Goal: Task Accomplishment & Management: Use online tool/utility

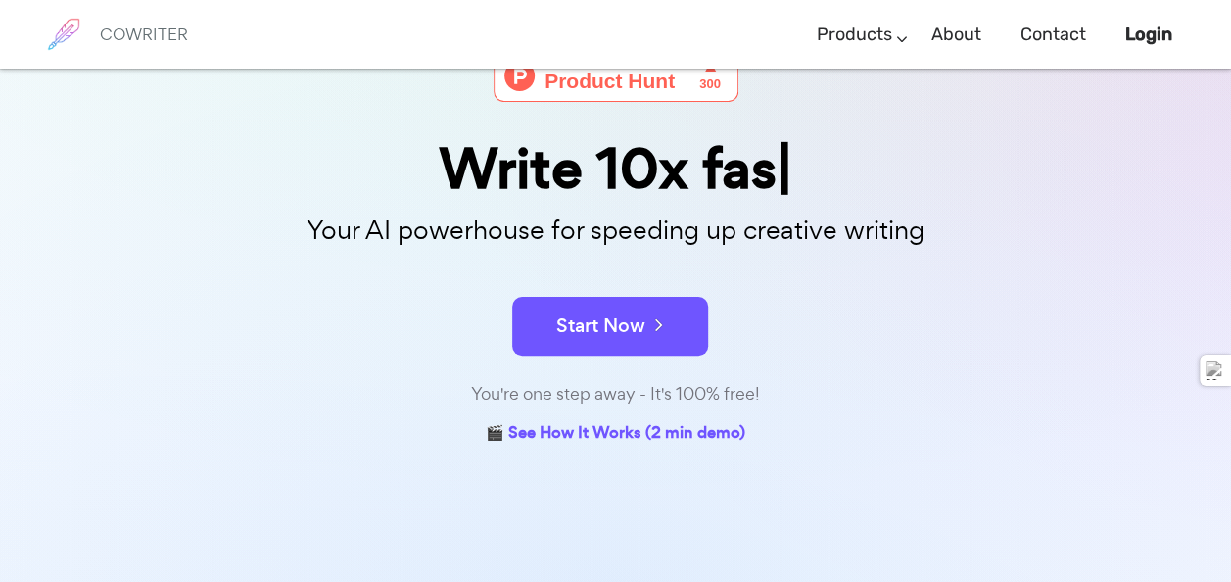
scroll to position [157, 0]
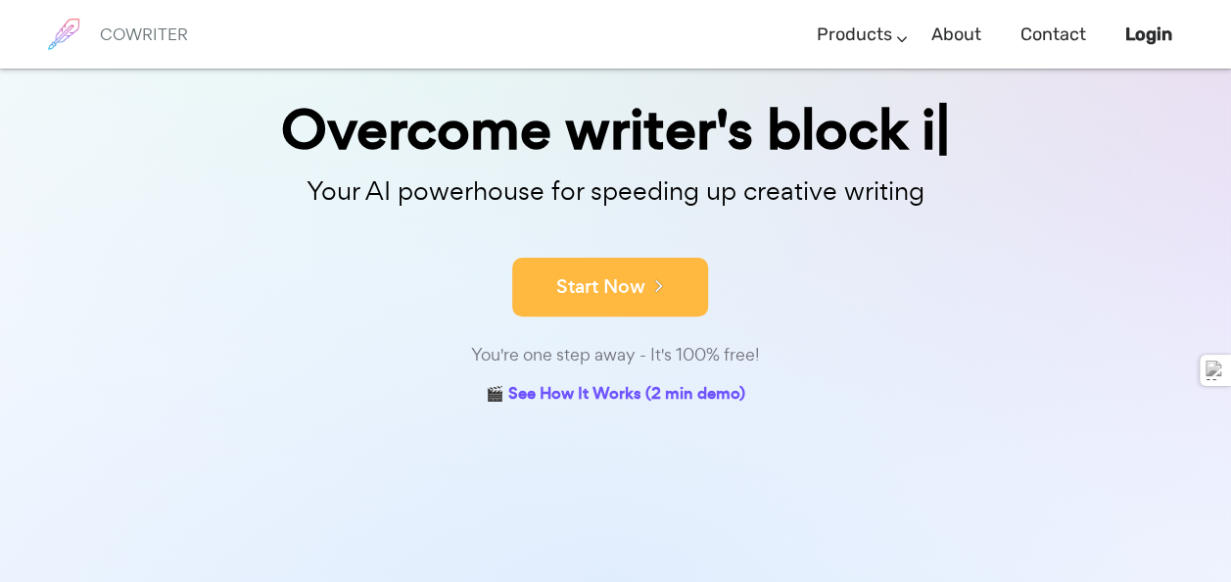
click at [631, 282] on button "Start Now" at bounding box center [610, 287] width 196 height 59
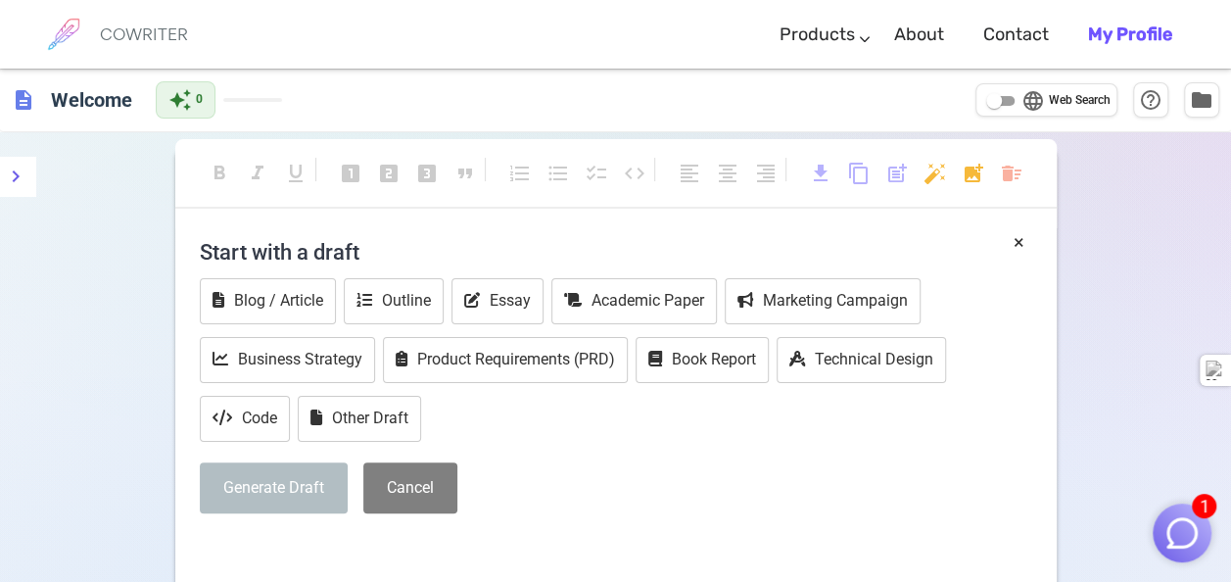
click at [997, 99] on input "language Web Search" at bounding box center [994, 101] width 71 height 24
checkbox input "true"
click at [500, 302] on button "Essay" at bounding box center [498, 301] width 92 height 46
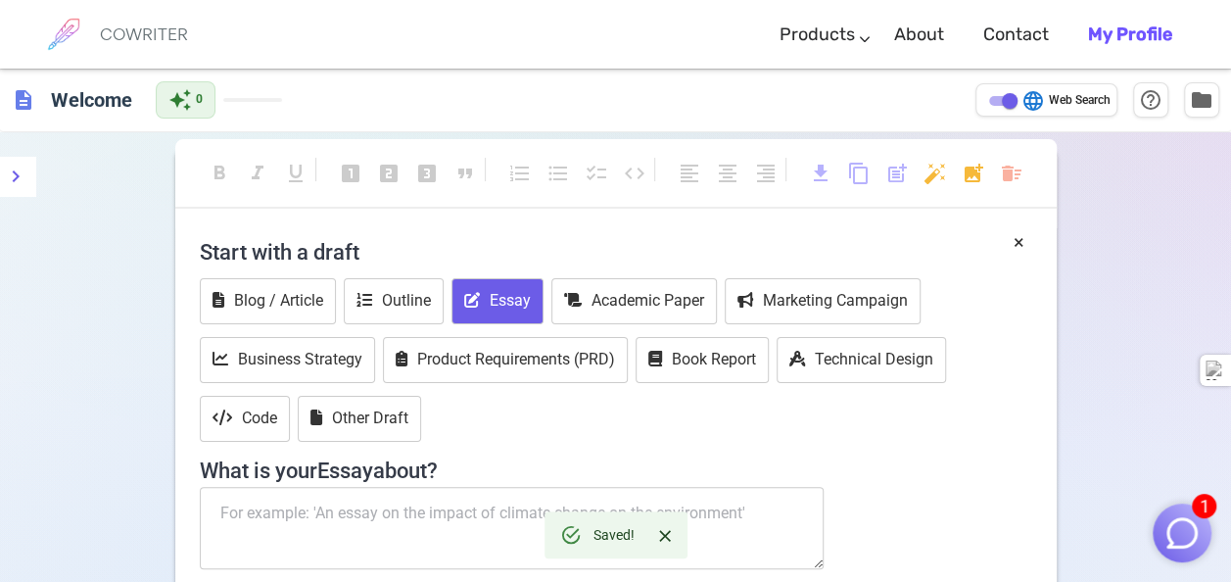
click at [424, 509] on textarea at bounding box center [512, 528] width 625 height 82
click at [970, 458] on h4 "What is your Essay about?" at bounding box center [616, 465] width 833 height 37
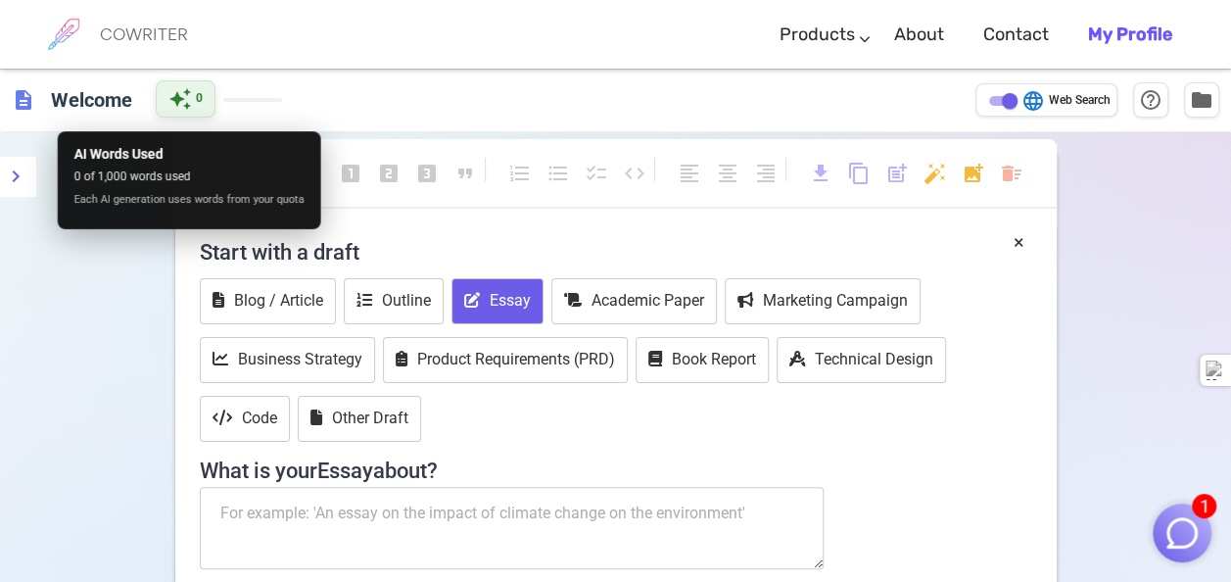
click at [204, 82] on div "auto_awesome 0" at bounding box center [186, 98] width 60 height 37
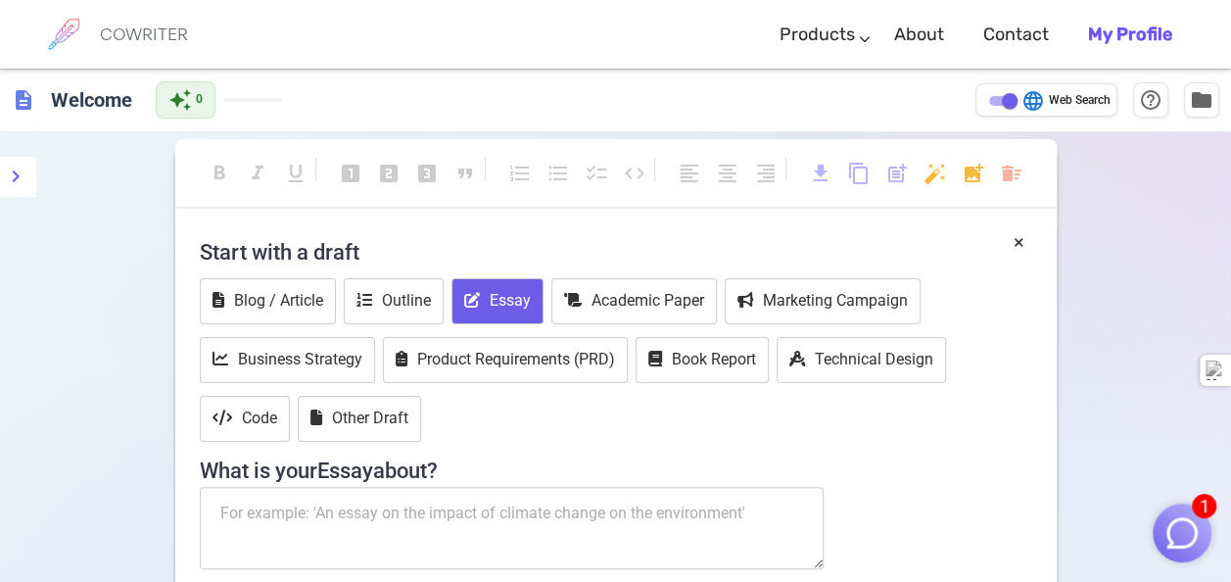
click at [526, 555] on textarea at bounding box center [512, 528] width 625 height 82
type textarea "C"
type textarea "Finance career plans"
click at [735, 576] on div "Start with a draft Blog / Article Outline Essay Academic Paper Marketing Campai…" at bounding box center [616, 439] width 833 height 422
click at [895, 500] on div "Start with a draft Blog / Article Outline Essay Academic Paper Marketing Campai…" at bounding box center [616, 439] width 833 height 422
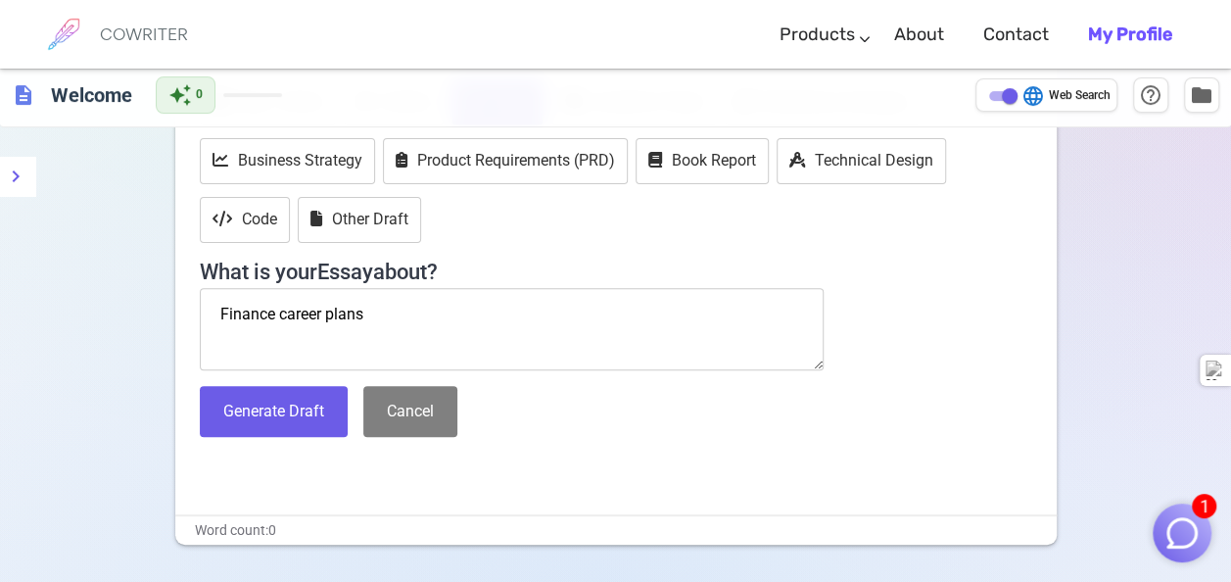
scroll to position [235, 0]
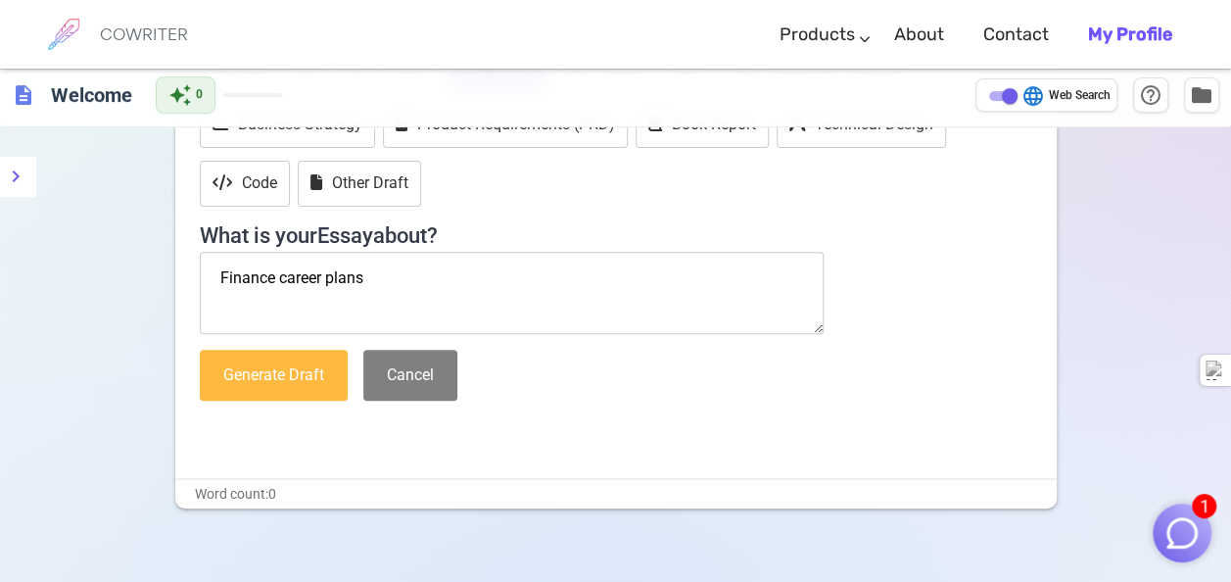
click at [282, 360] on button "Generate Draft" at bounding box center [274, 376] width 148 height 52
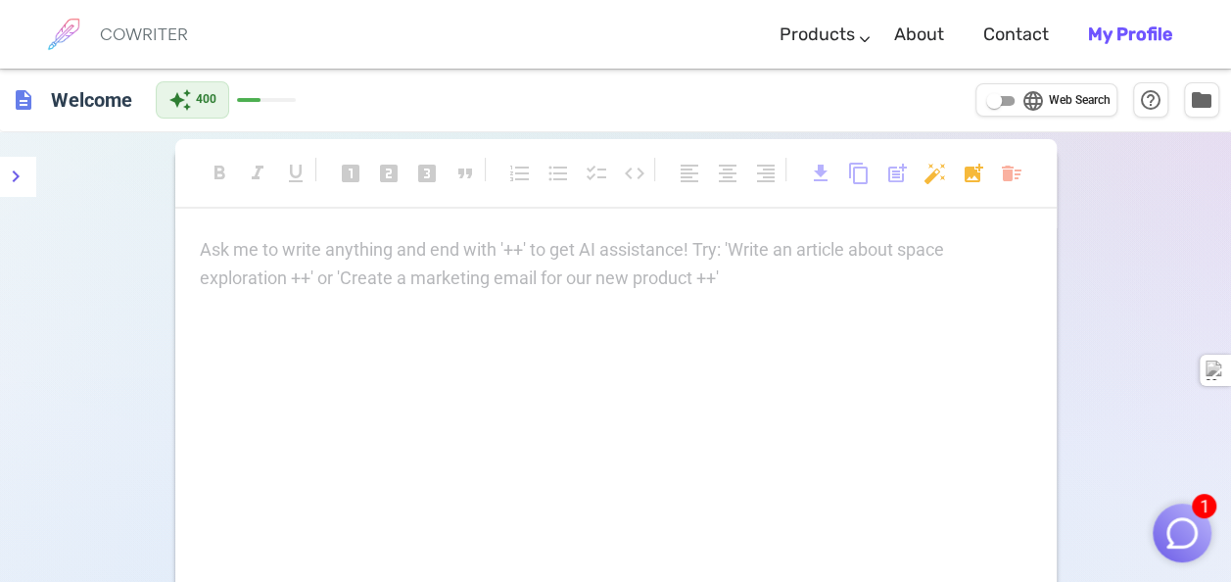
click at [605, 296] on div "Ask me to write anything and end with '++' to get AI assistance! Try: 'Write an…" at bounding box center [615, 432] width 881 height 392
click at [20, 177] on icon "menu" at bounding box center [16, 177] width 24 height 24
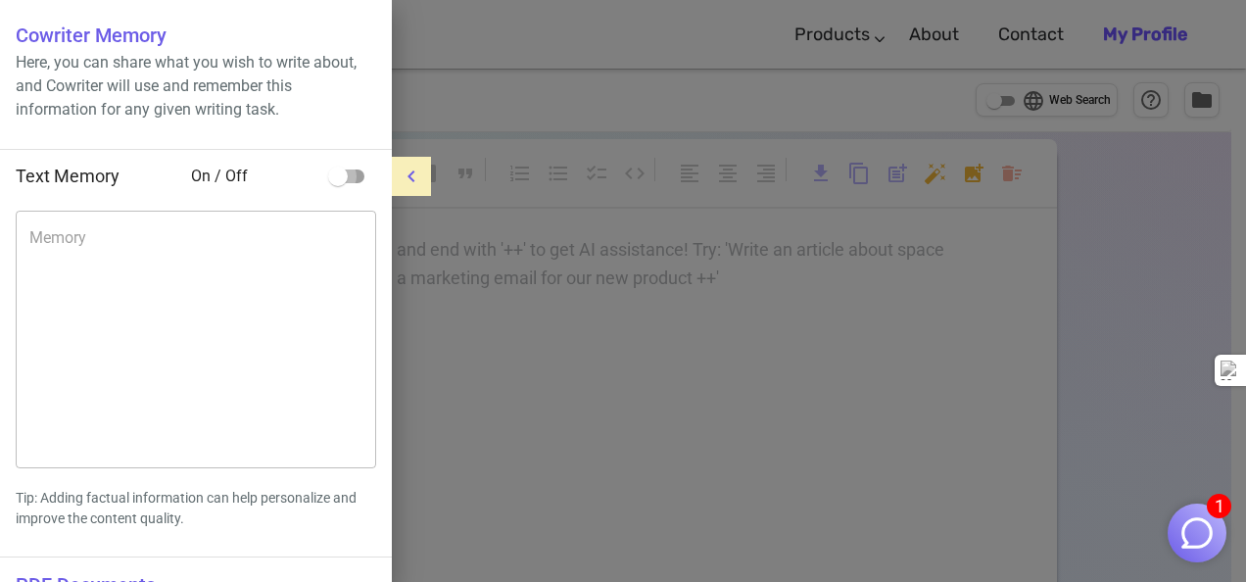
click at [337, 174] on input "checkbox" at bounding box center [338, 176] width 112 height 37
checkbox input "true"
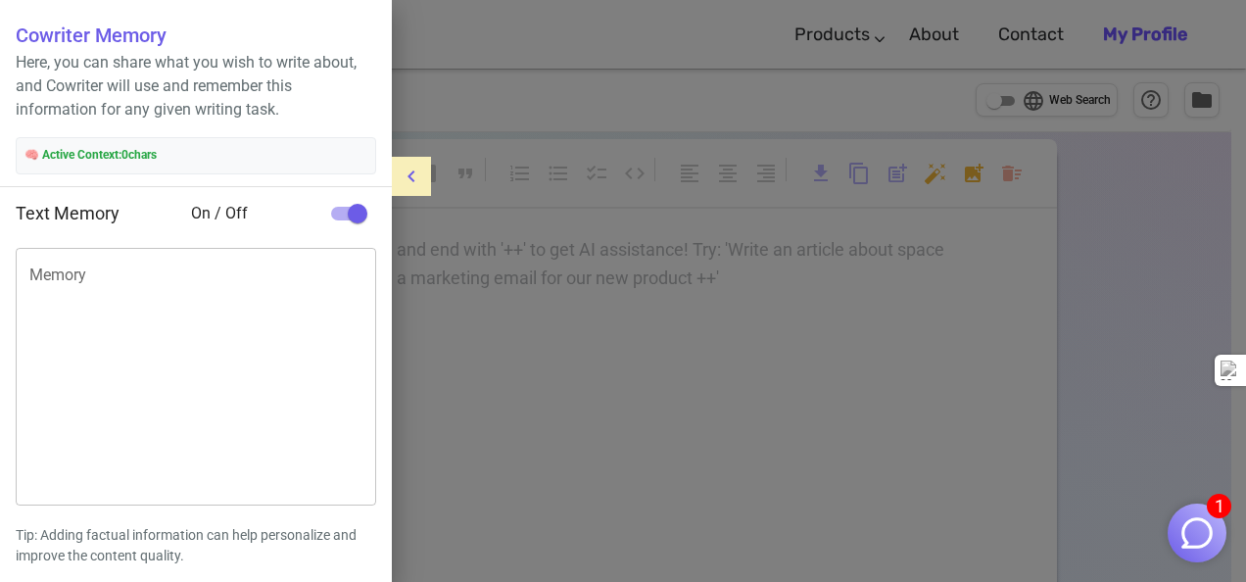
click at [559, 263] on div at bounding box center [623, 291] width 1246 height 582
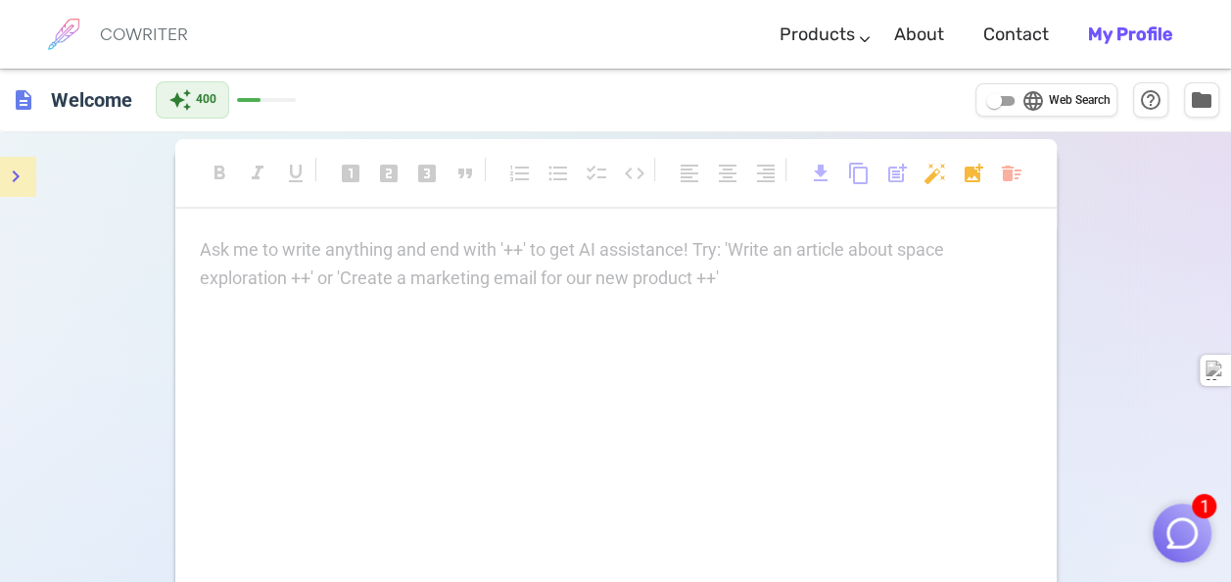
click at [764, 243] on p "Ask me to write anything and end with '++' to get AI assistance! Try: 'Write an…" at bounding box center [616, 250] width 833 height 28
click at [740, 315] on div "Ask me to write anything and end with '++' to get AI assistance! Try: 'Write an…" at bounding box center [615, 432] width 881 height 392
click at [607, 242] on p "Ask me to write anything and end with '++' to get AI assistance! Try: 'Write an…" at bounding box center [616, 250] width 833 height 28
click at [996, 99] on input "language Web Search" at bounding box center [994, 101] width 71 height 24
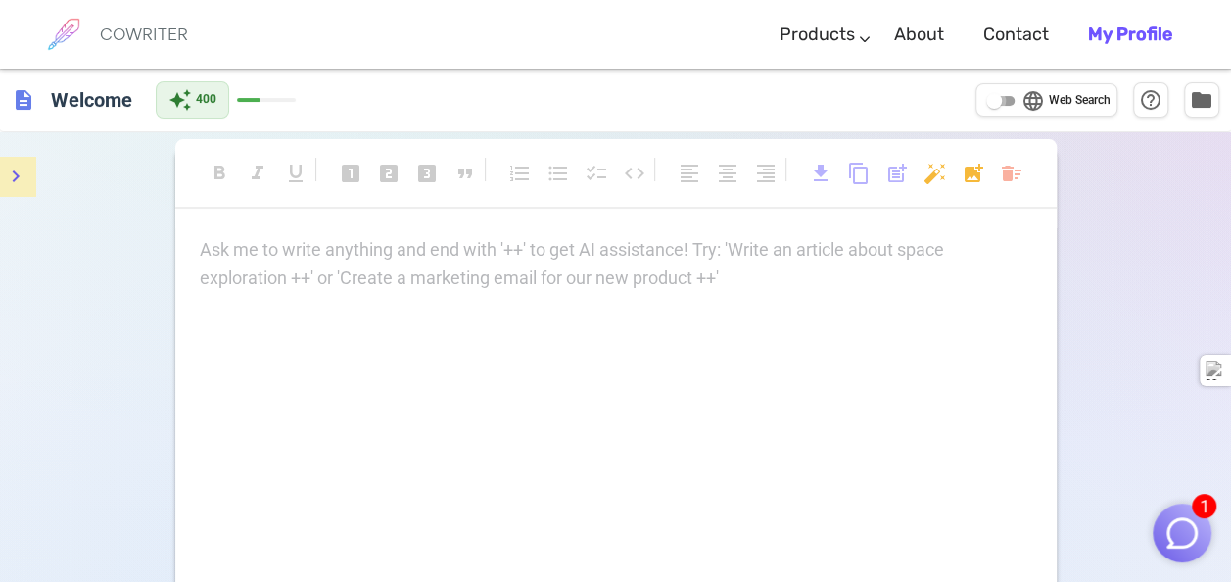
checkbox input "true"
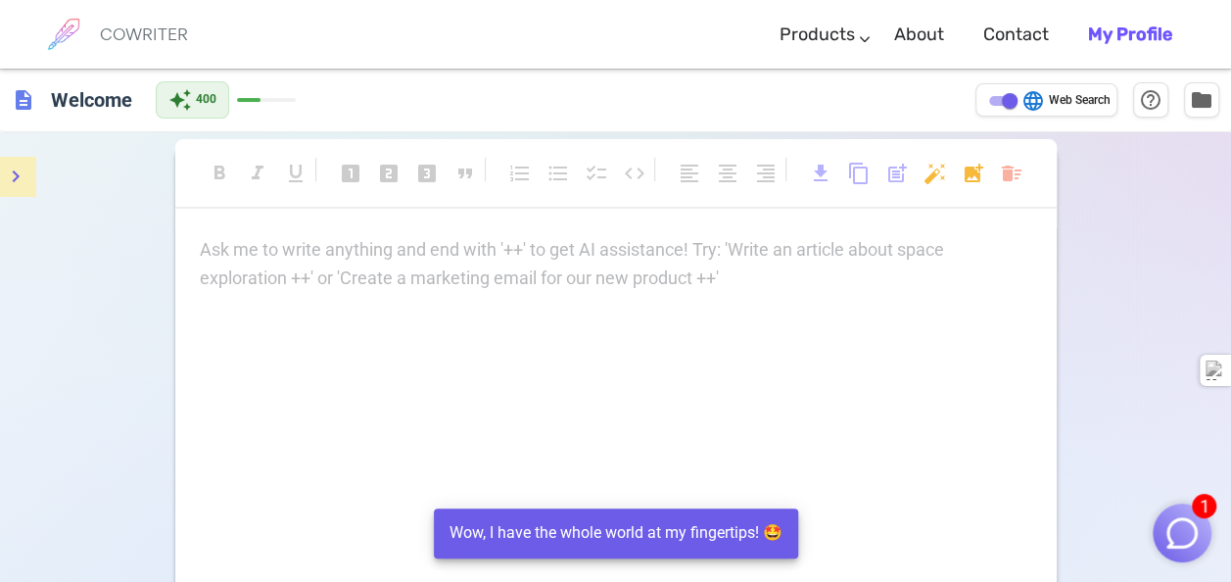
click at [768, 329] on div "Ask me to write anything and end with '++' to get AI assistance! Try: 'Write an…" at bounding box center [615, 432] width 881 height 392
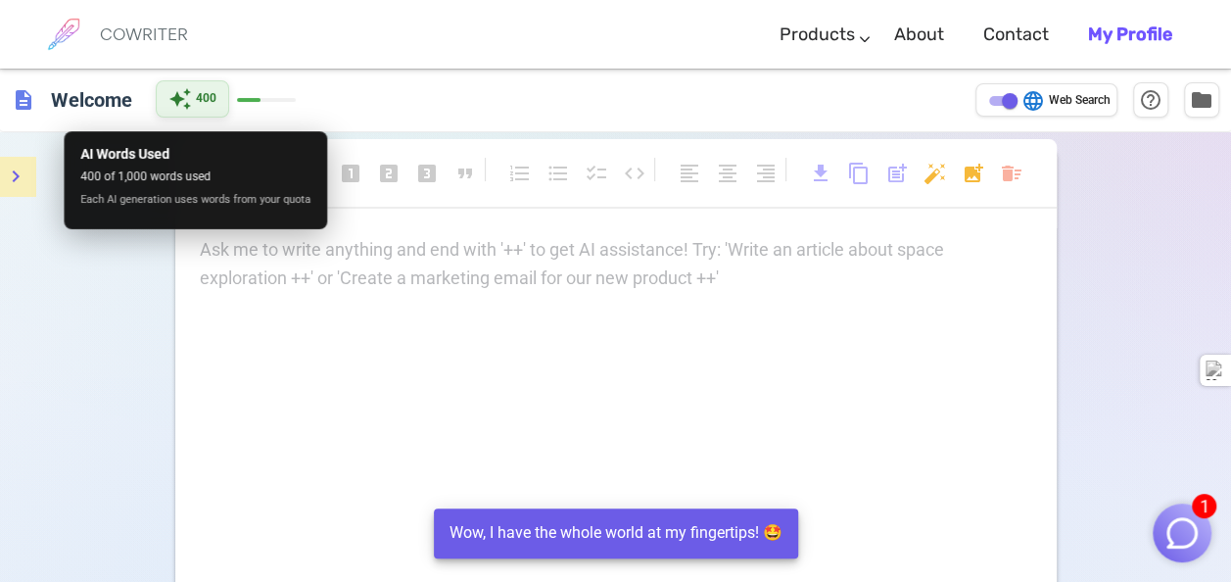
click at [217, 112] on div "auto_awesome 400" at bounding box center [192, 98] width 73 height 37
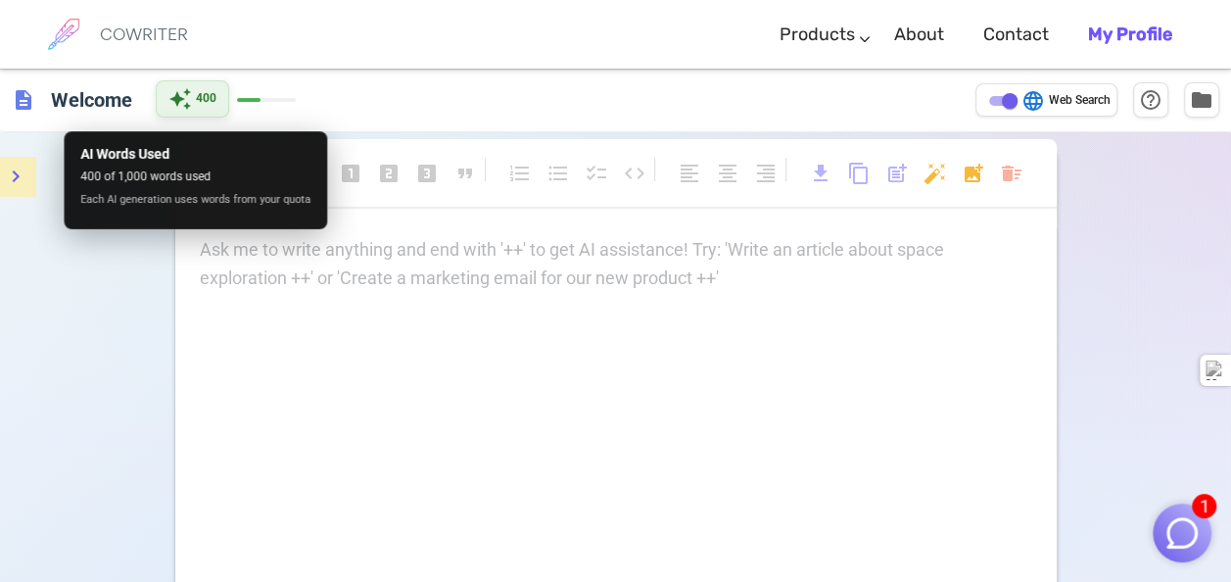
click at [217, 112] on div "auto_awesome 400" at bounding box center [192, 98] width 73 height 37
click at [208, 108] on span "400" at bounding box center [206, 99] width 21 height 20
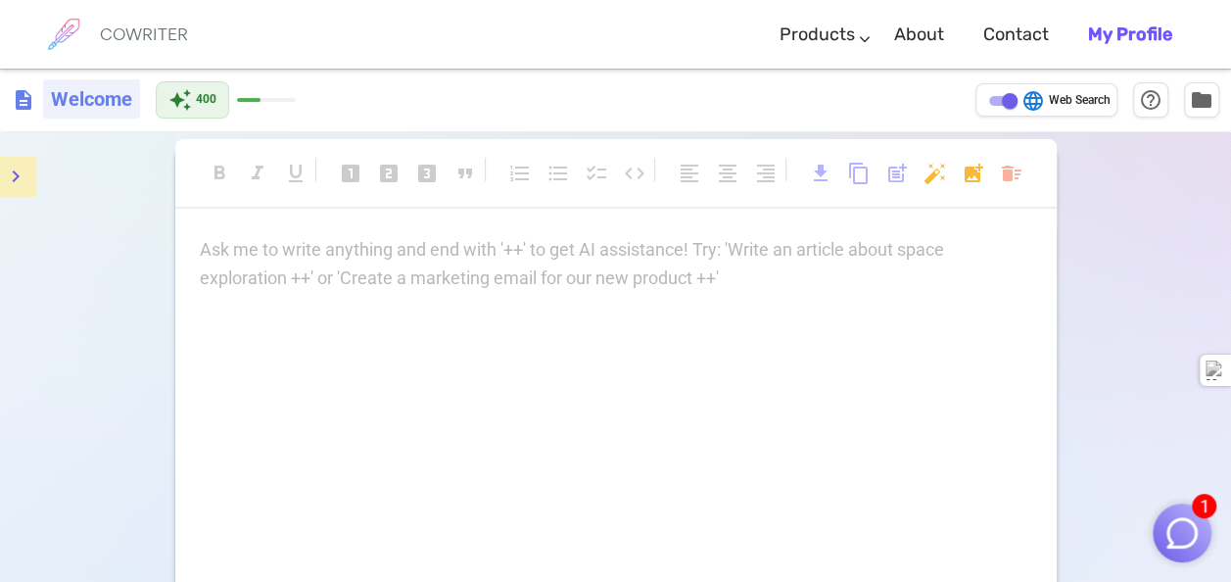
click at [102, 96] on h6 "Welcome" at bounding box center [91, 98] width 97 height 39
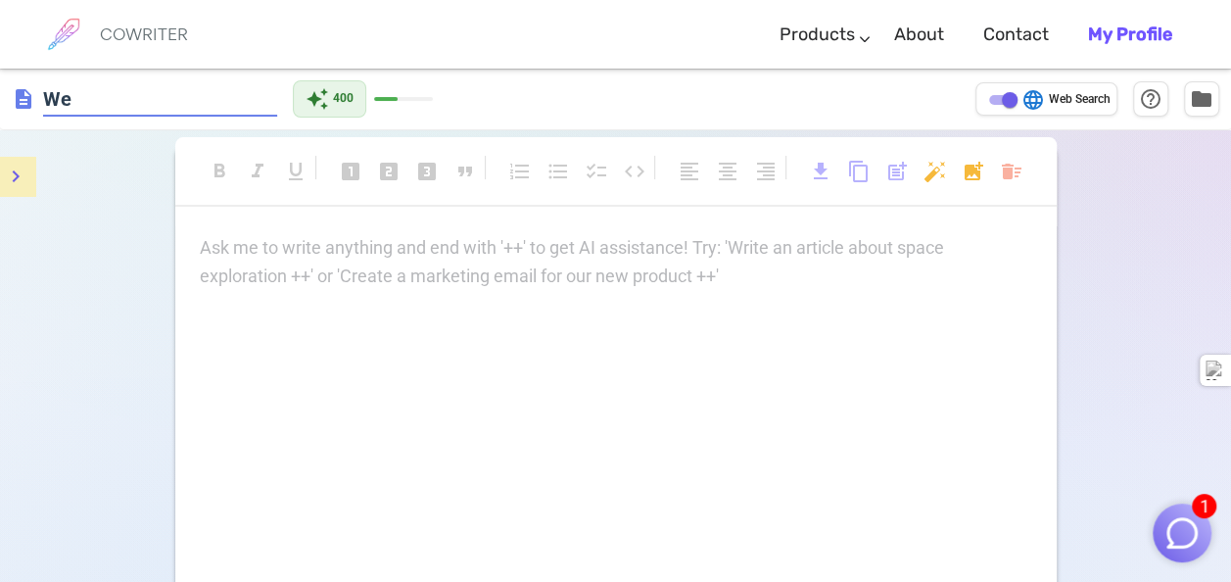
type input "W"
type input "Finance career plans"
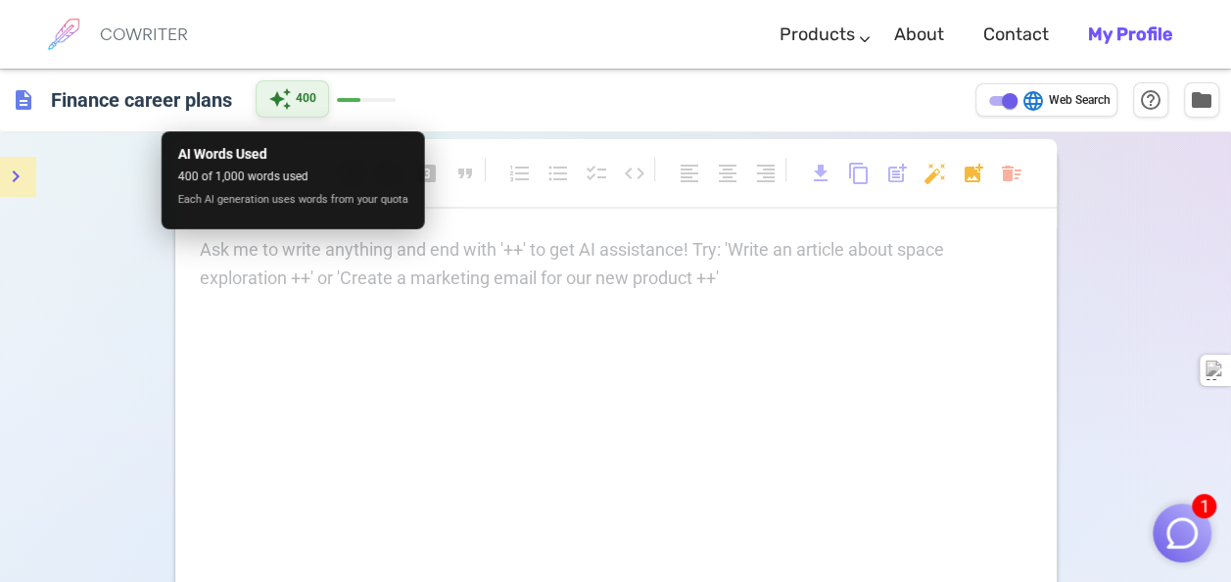
click at [261, 100] on div "auto_awesome 400" at bounding box center [292, 98] width 73 height 37
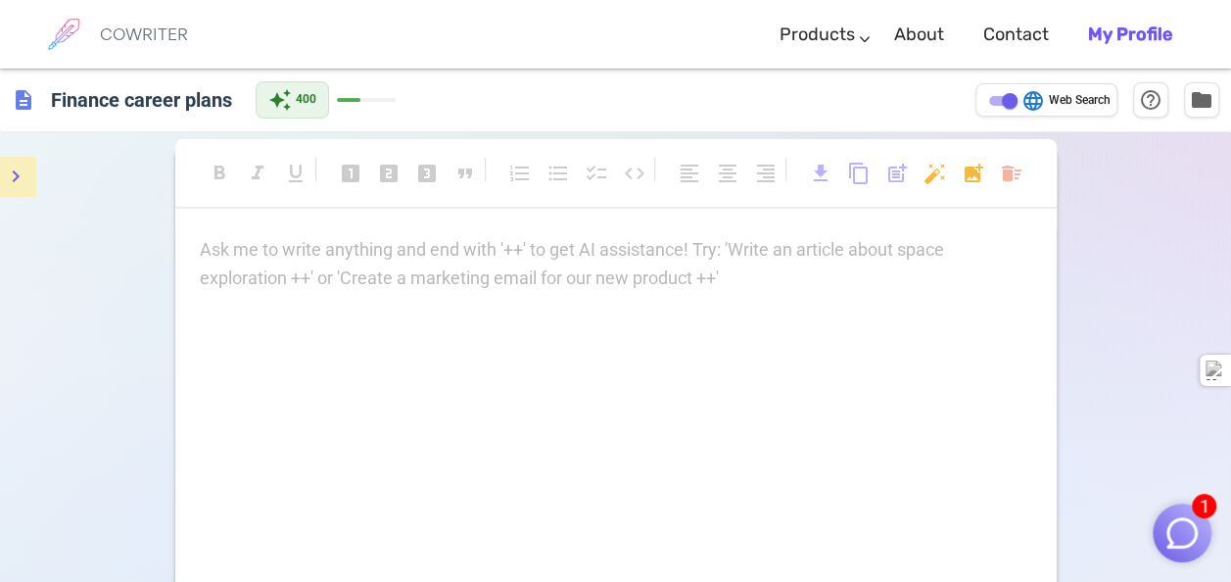
click at [368, 277] on div "Ask me to write anything and end with '++' to get AI assistance! Try: 'Write an…" at bounding box center [616, 264] width 833 height 57
click at [161, 23] on div "COWRITER" at bounding box center [144, 34] width 88 height 69
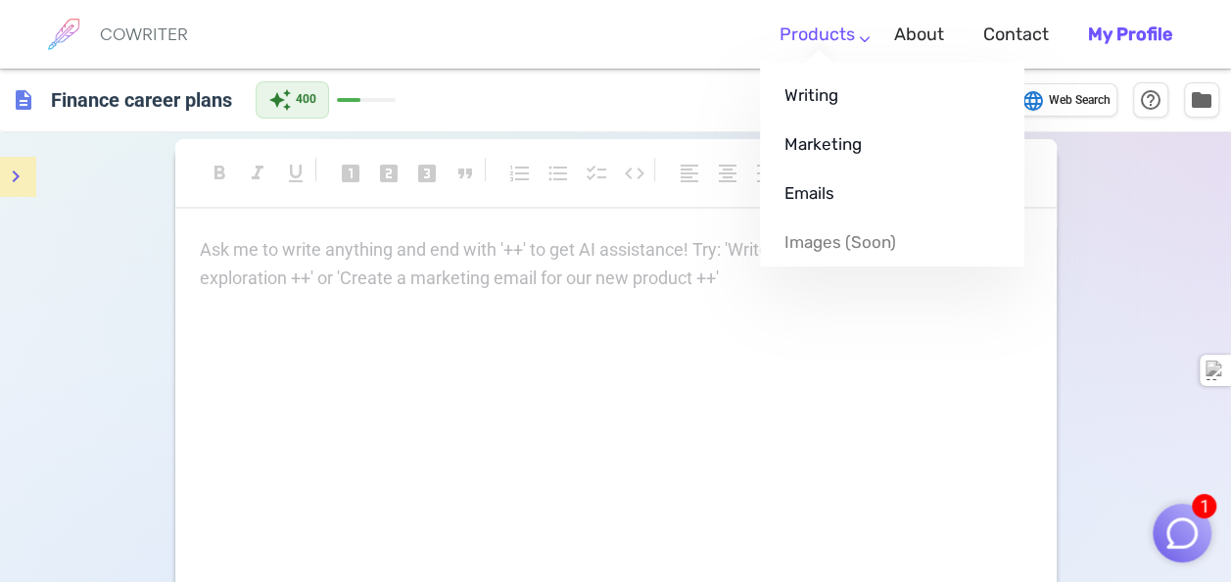
click at [846, 29] on link "Products" at bounding box center [817, 35] width 75 height 58
click at [834, 86] on link "Writing" at bounding box center [892, 95] width 264 height 49
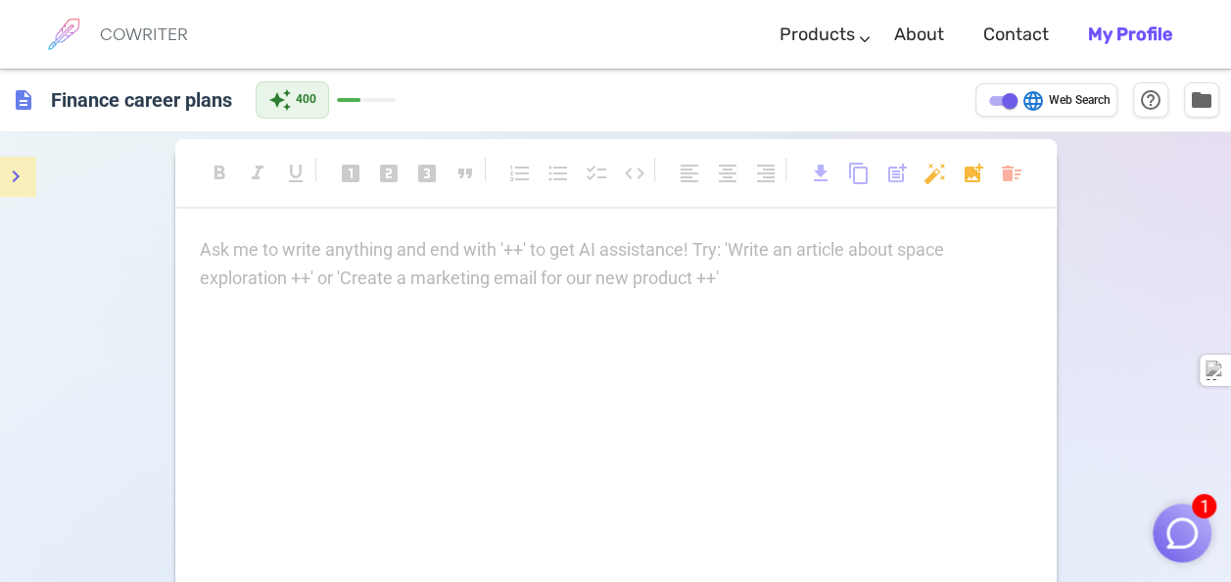
click at [1132, 34] on b "My Profile" at bounding box center [1130, 35] width 84 height 22
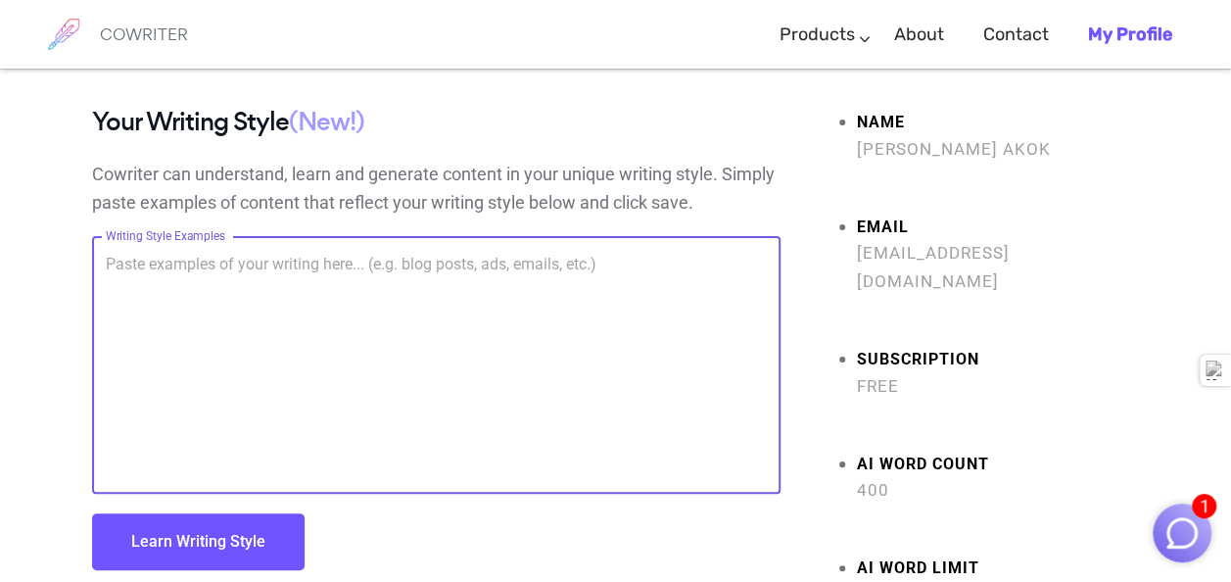
click at [578, 255] on textarea "Writing Style Examples" at bounding box center [436, 365] width 661 height 225
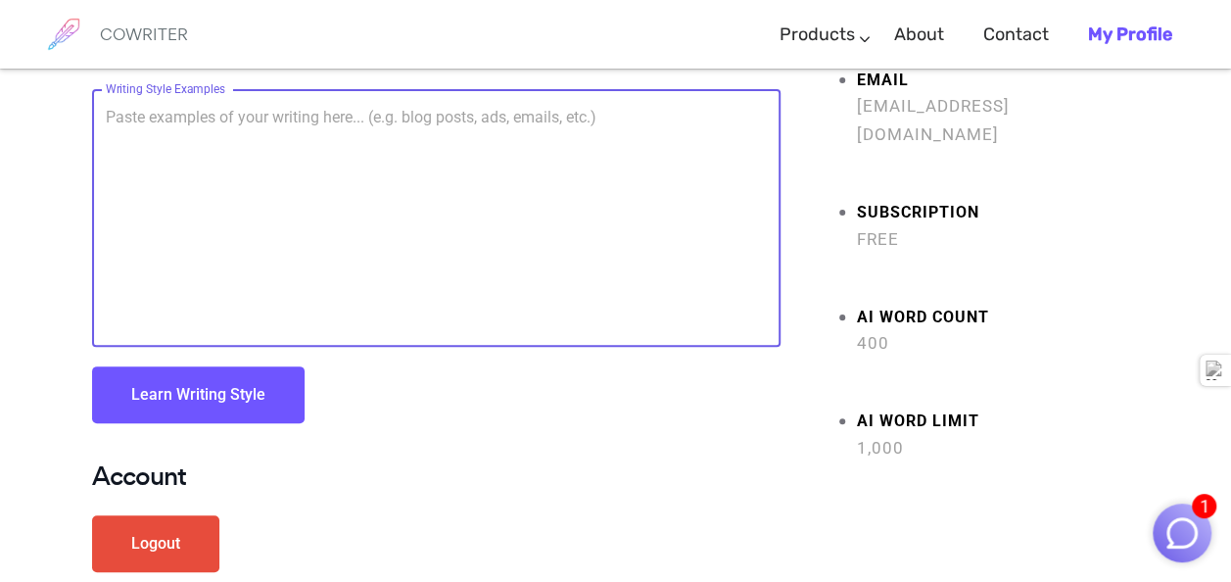
scroll to position [153, 0]
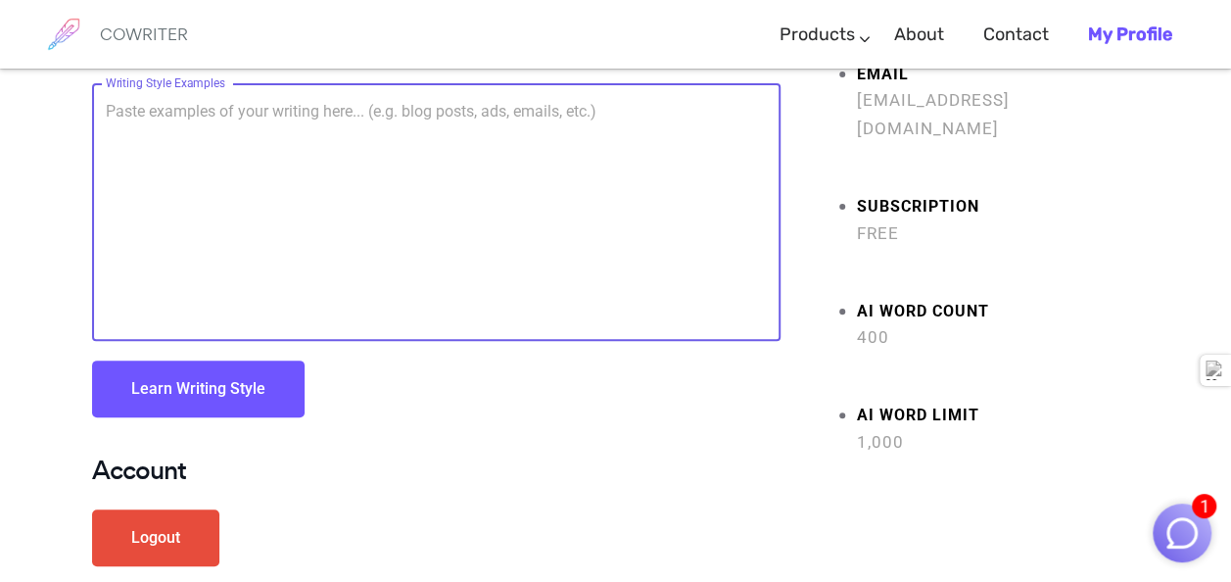
click at [231, 402] on button "Learn Writing Style" at bounding box center [198, 388] width 213 height 57
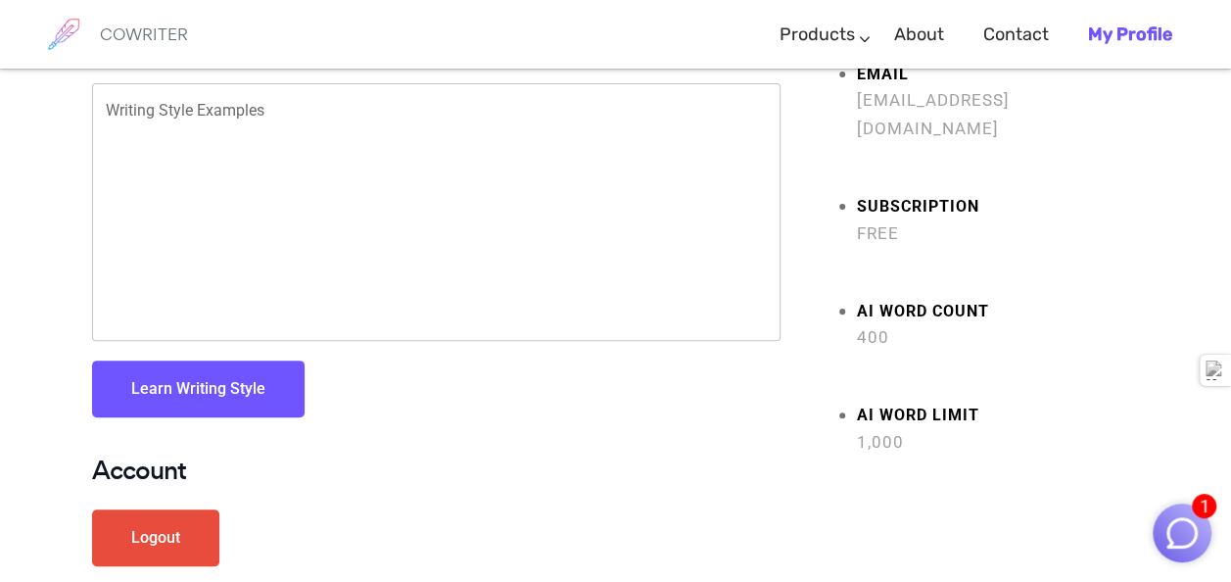
scroll to position [0, 0]
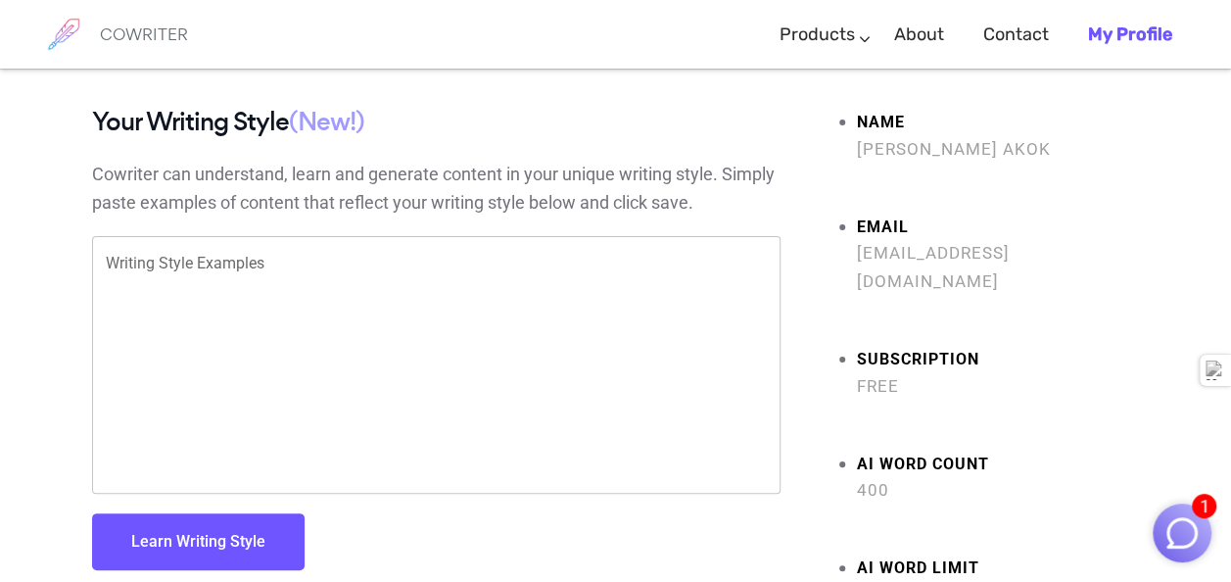
click at [843, 385] on ul "Name Kolic Akok Email akokdeng92@gmail.com Subscription Free AI Word count 400 …" at bounding box center [975, 358] width 330 height 501
click at [335, 119] on span "(New!)" at bounding box center [326, 121] width 75 height 35
click at [974, 372] on span "Free" at bounding box center [998, 386] width 283 height 28
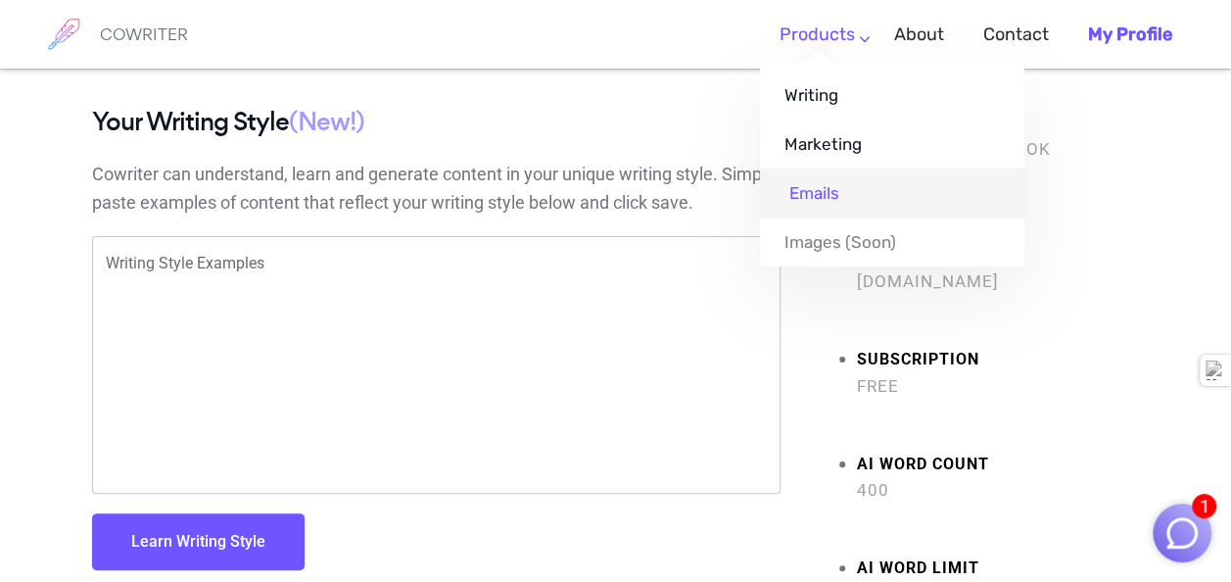
click at [868, 198] on link "Emails" at bounding box center [892, 192] width 264 height 49
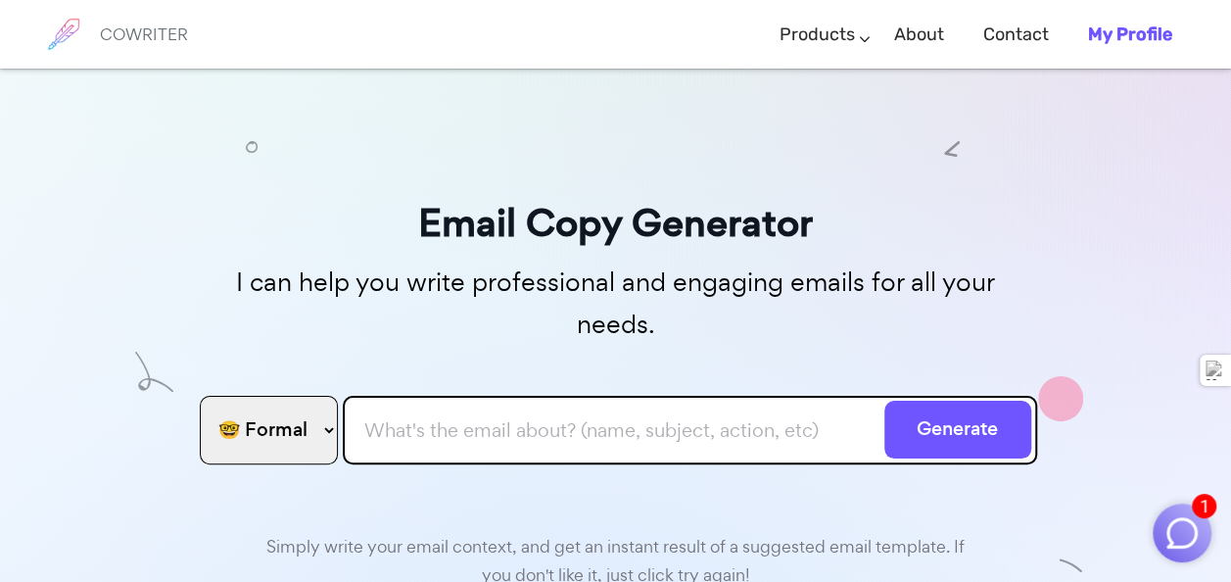
click at [737, 398] on input "text" at bounding box center [690, 430] width 694 height 69
type input "akokdeng92@gmail.com"
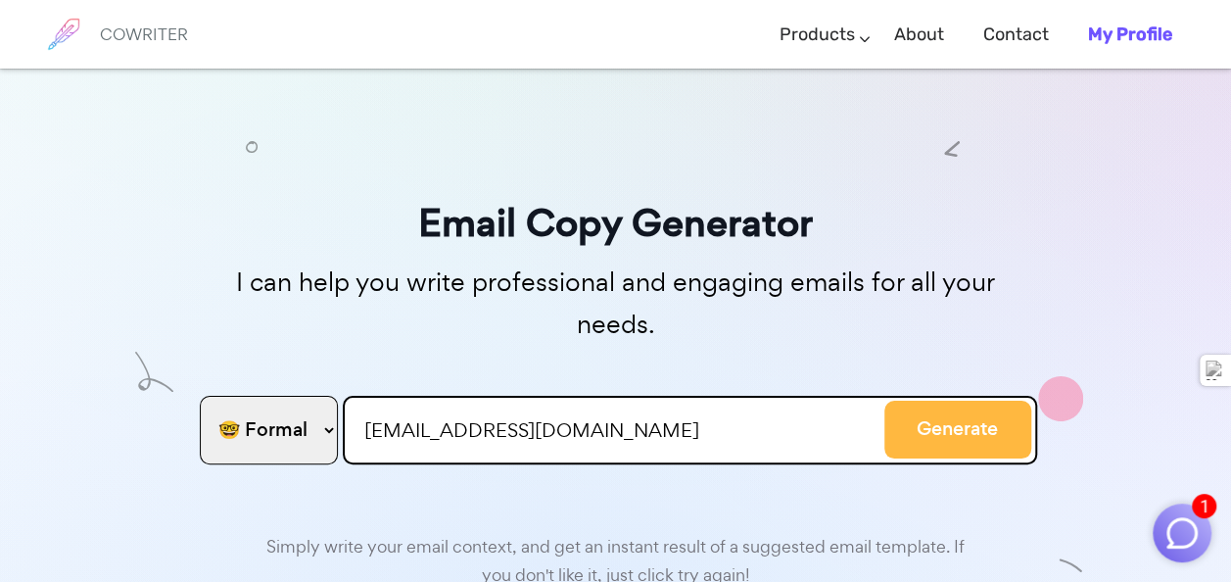
click at [902, 401] on button "Generate" at bounding box center [957, 430] width 147 height 58
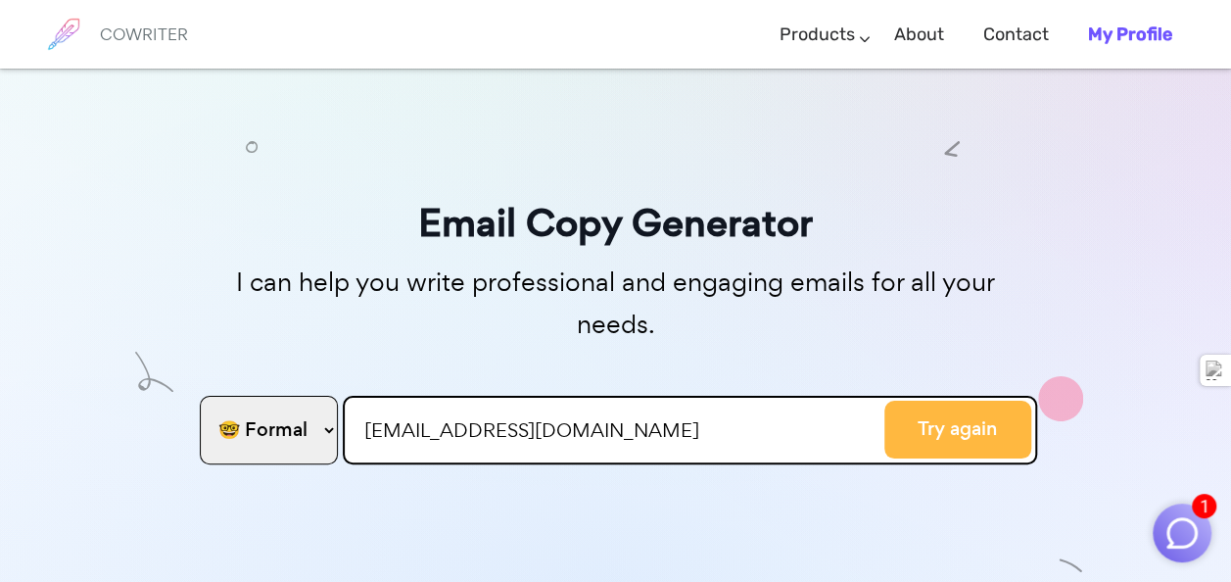
click at [902, 401] on button "Try again" at bounding box center [957, 430] width 147 height 58
